Goal: Task Accomplishment & Management: Use online tool/utility

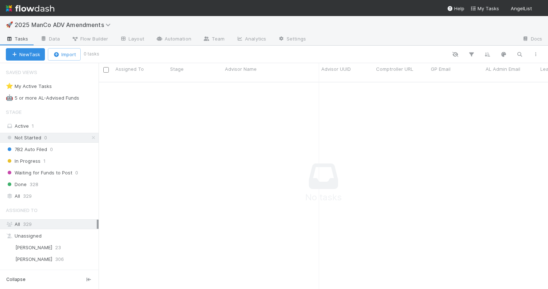
scroll to position [213, 450]
click at [67, 153] on div "7B2 Auto Filed 0" at bounding box center [52, 149] width 93 height 9
click at [52, 101] on div "🤖 5 or more AL-Advised Funds" at bounding box center [42, 98] width 73 height 9
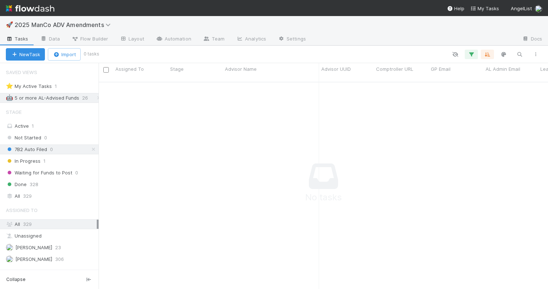
scroll to position [213, 450]
click at [94, 149] on icon at bounding box center [93, 149] width 7 height 5
click at [96, 97] on icon at bounding box center [98, 98] width 7 height 5
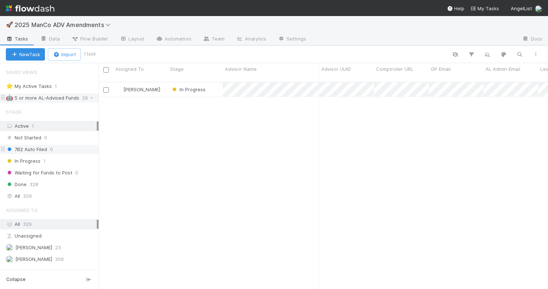
scroll to position [213, 450]
click at [54, 200] on div "All 329" at bounding box center [51, 196] width 91 height 9
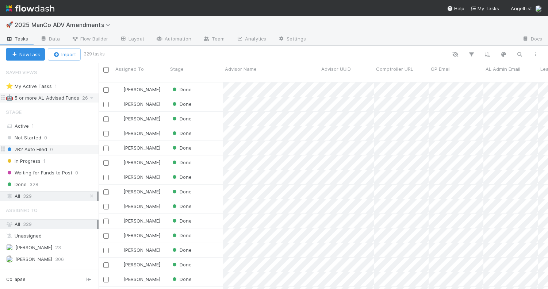
scroll to position [213, 450]
click at [48, 95] on div "🤖 5 or more AL-Advised Funds" at bounding box center [42, 98] width 73 height 9
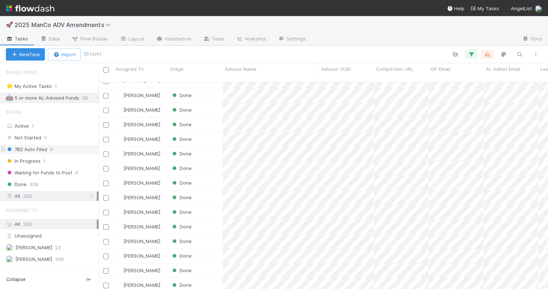
scroll to position [112, 0]
click at [209, 194] on div "Done" at bounding box center [195, 197] width 55 height 14
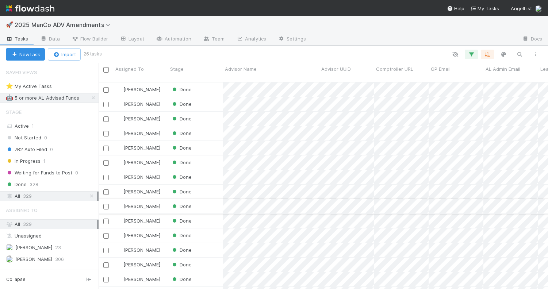
scroll to position [213, 450]
click at [210, 128] on div "Done" at bounding box center [195, 133] width 55 height 14
